Goal: Task Accomplishment & Management: Manage account settings

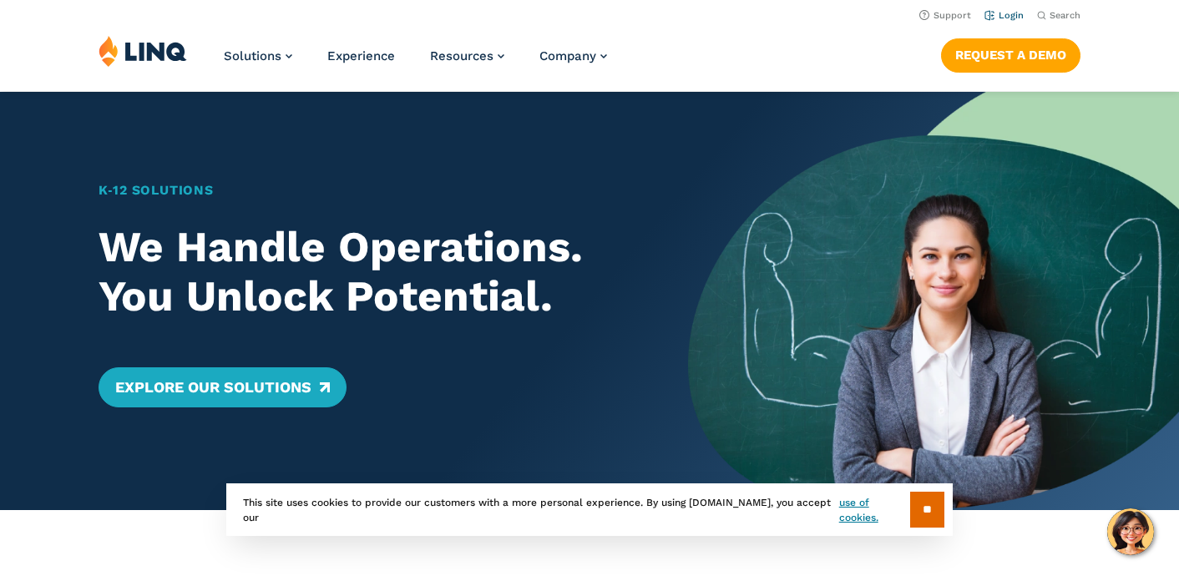
click at [1017, 14] on link "Login" at bounding box center [1003, 15] width 39 height 11
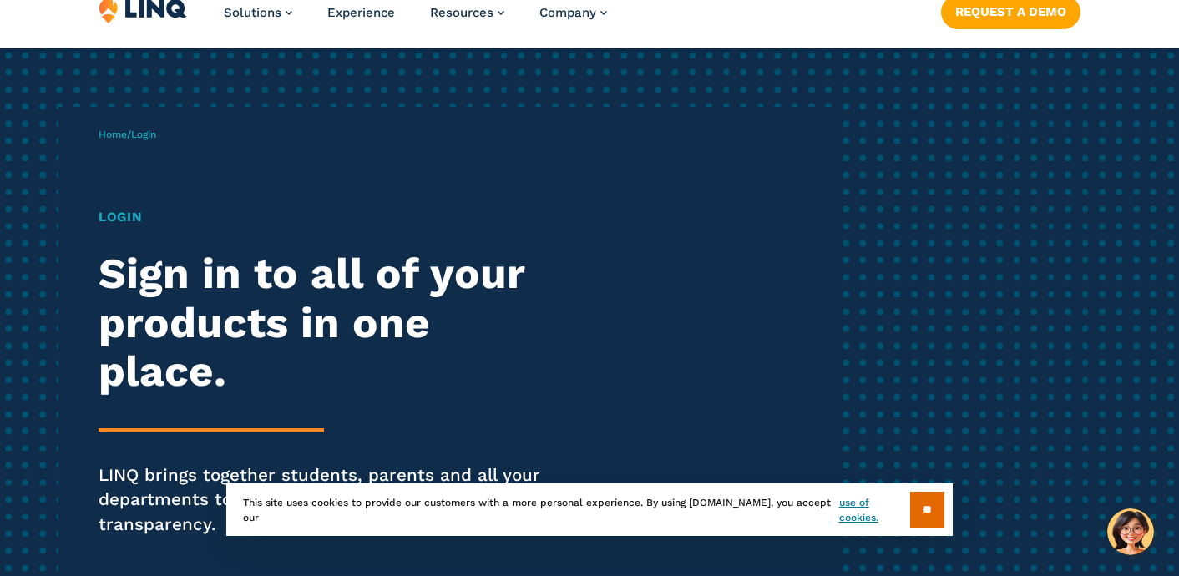
scroll to position [87, 0]
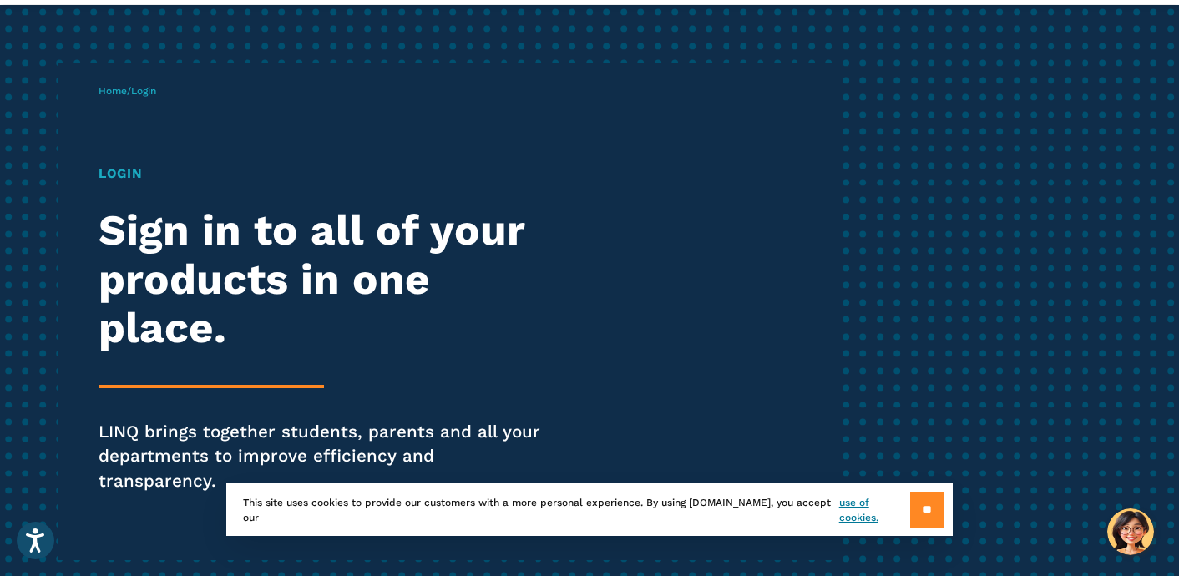
click at [915, 511] on input "**" at bounding box center [927, 510] width 34 height 36
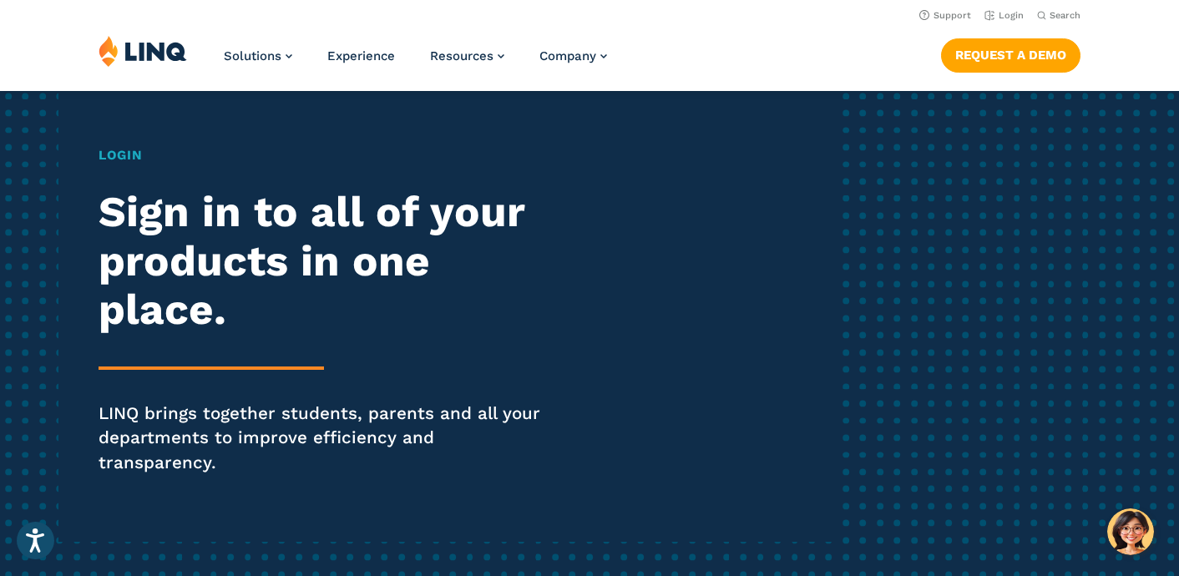
scroll to position [0, 0]
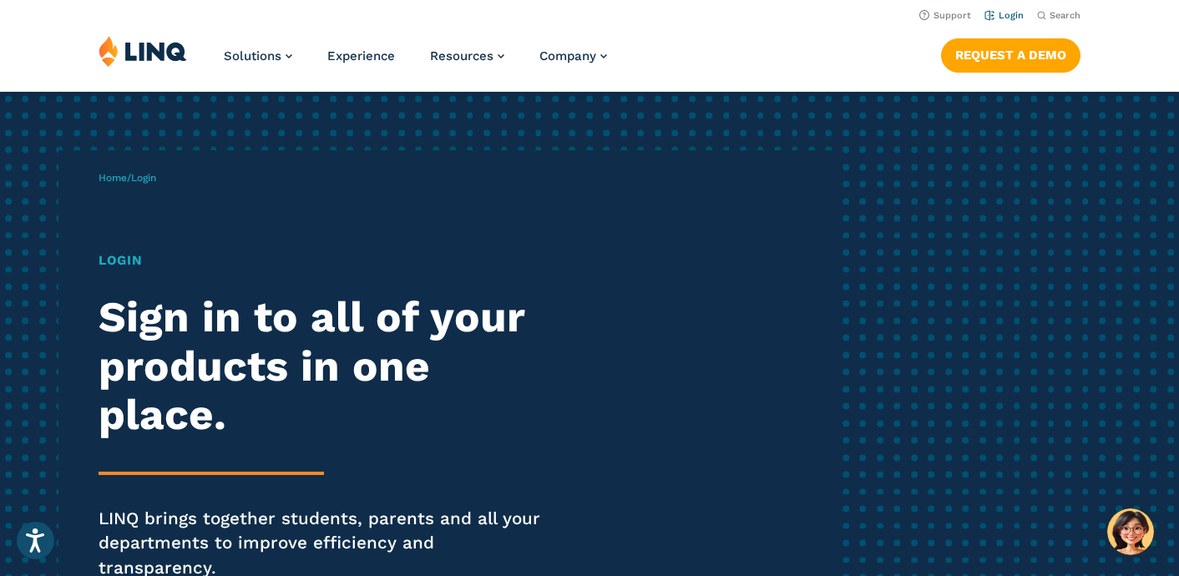
click at [1014, 17] on link "Login" at bounding box center [1003, 15] width 39 height 11
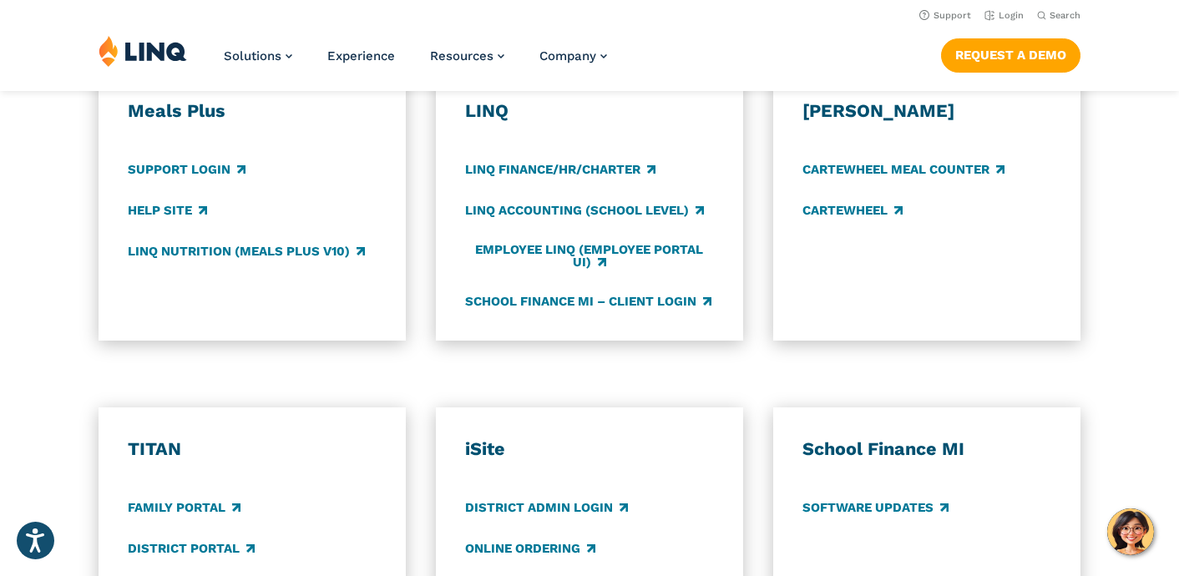
scroll to position [782, 0]
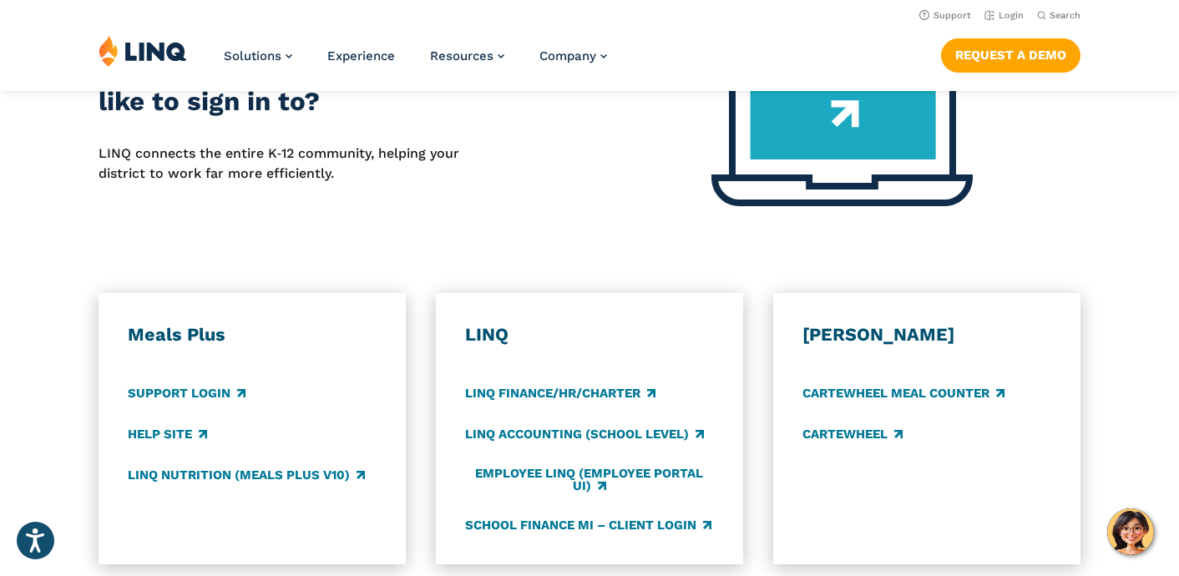
click at [191, 298] on div "Meals Plus Support Login Help Site LINQ Nutrition (Meals Plus v10)" at bounding box center [253, 428] width 308 height 271
click at [210, 384] on link "Support Login" at bounding box center [187, 393] width 118 height 18
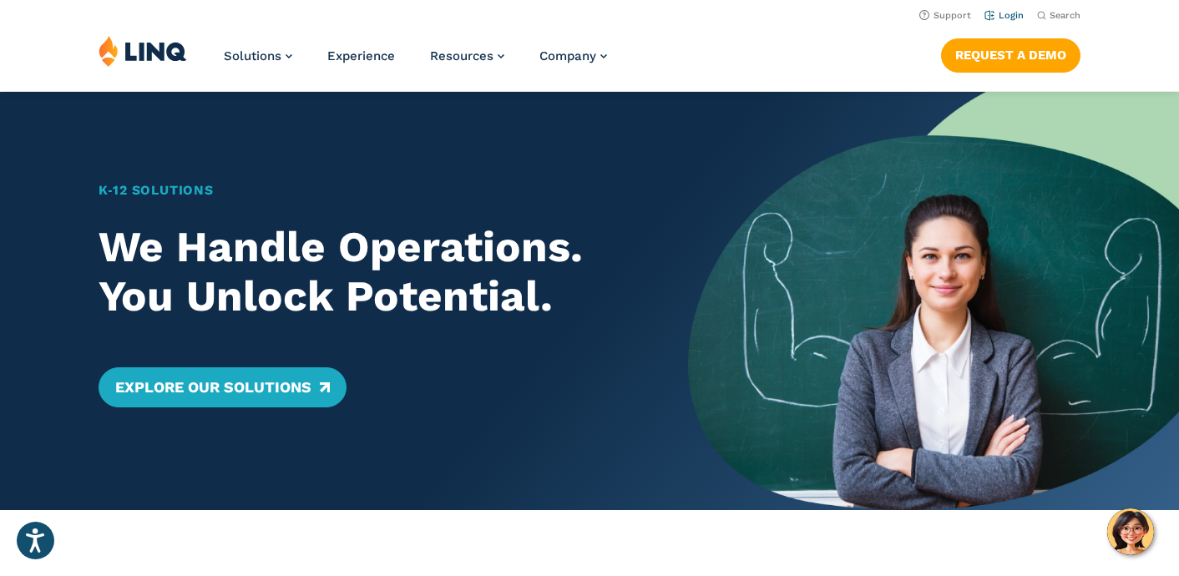
click at [1010, 16] on link "Login" at bounding box center [1003, 15] width 39 height 11
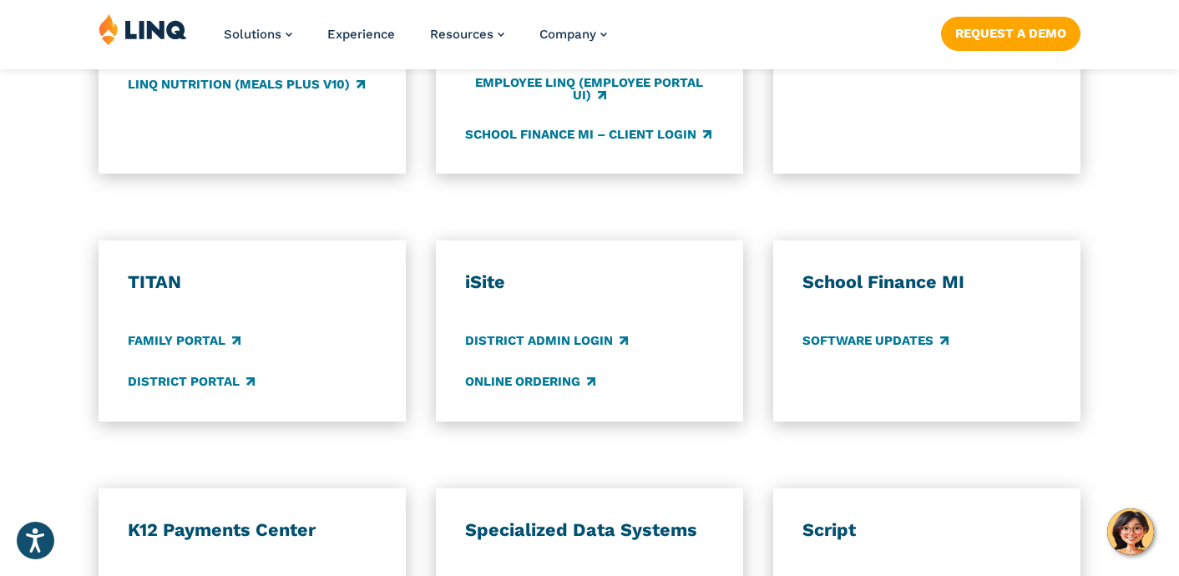
scroll to position [1175, 0]
